Goal: Task Accomplishment & Management: Use online tool/utility

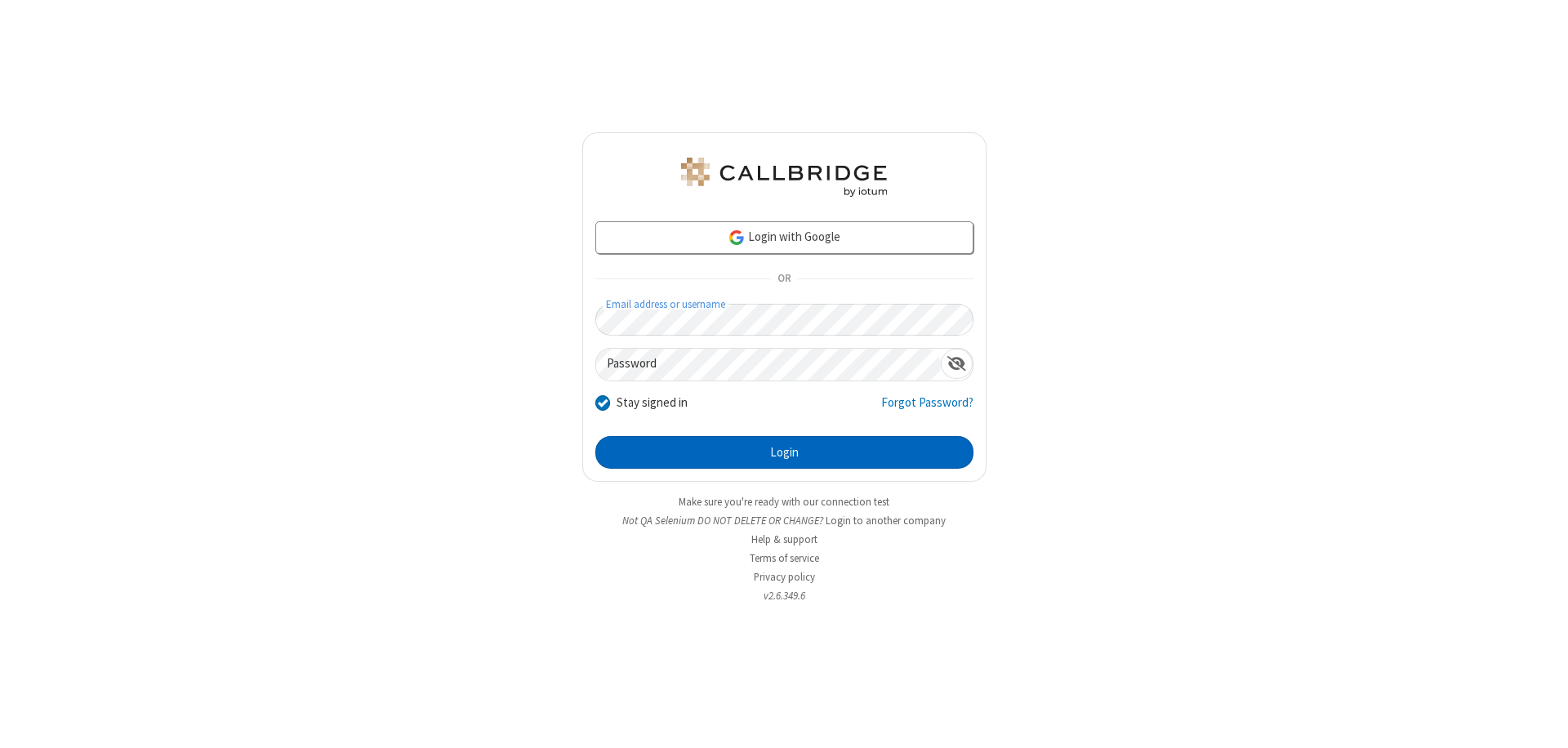
click at [784, 452] on button "Login" at bounding box center [784, 452] width 378 height 32
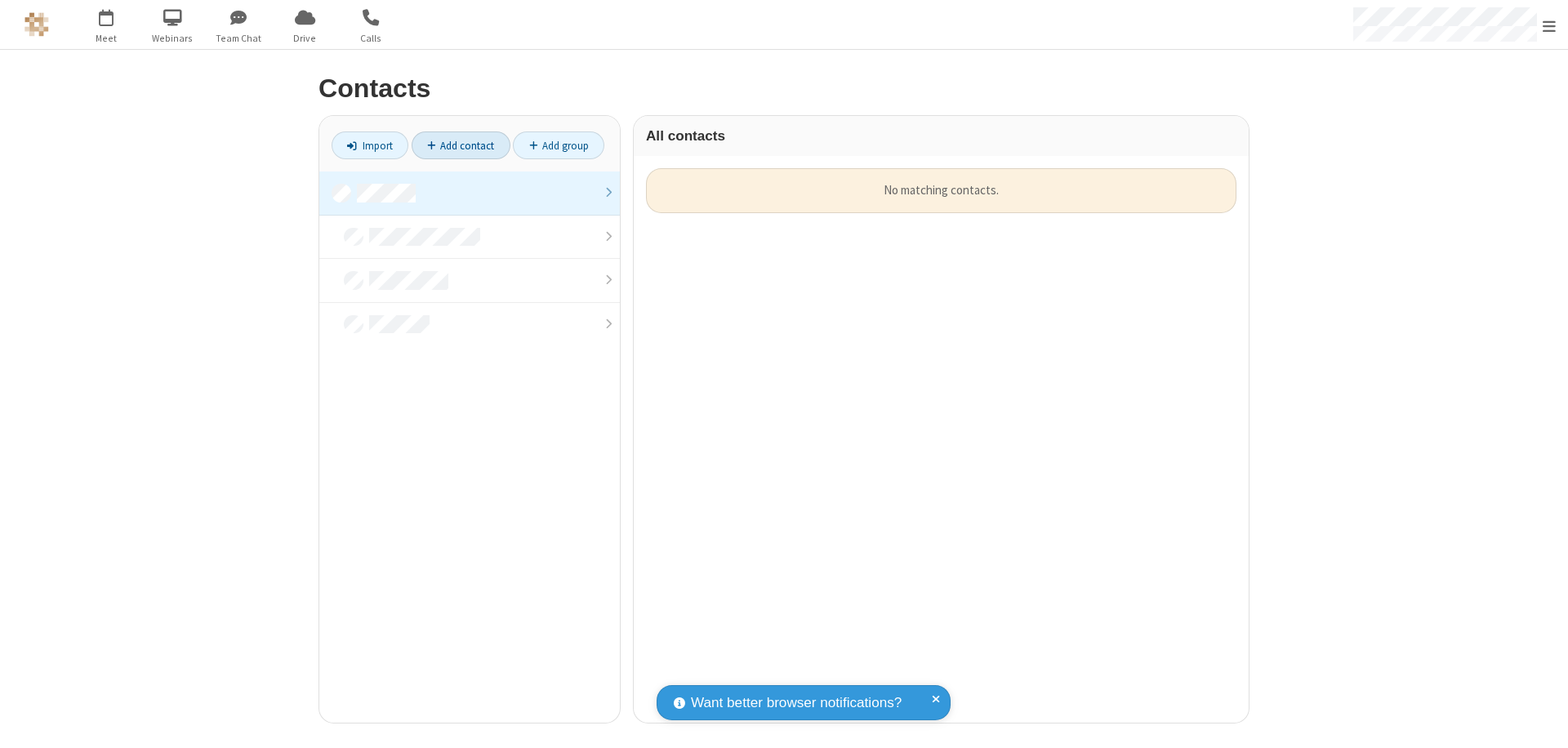
click at [461, 145] on link "Add contact" at bounding box center [461, 145] width 99 height 27
